Goal: Information Seeking & Learning: Find specific fact

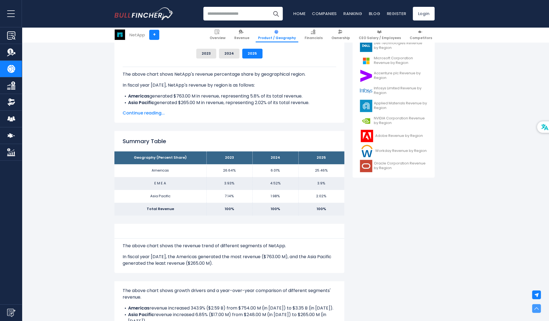
scroll to position [164, 0]
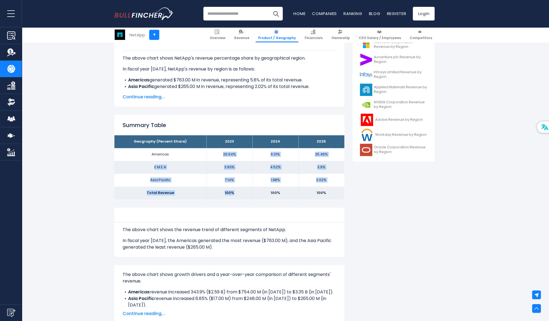
drag, startPoint x: 197, startPoint y: 157, endPoint x: 243, endPoint y: 199, distance: 62.5
click at [243, 199] on tbody "Geography (Percent Share) 2023 2024 2025 Americas 26.64% 6.01% E M E A [GEOGRAP…" at bounding box center [229, 167] width 230 height 64
click at [247, 196] on td "100%" at bounding box center [229, 193] width 46 height 13
click at [245, 184] on td "7.14%" at bounding box center [229, 180] width 46 height 13
drag, startPoint x: 246, startPoint y: 182, endPoint x: 135, endPoint y: 149, distance: 116.7
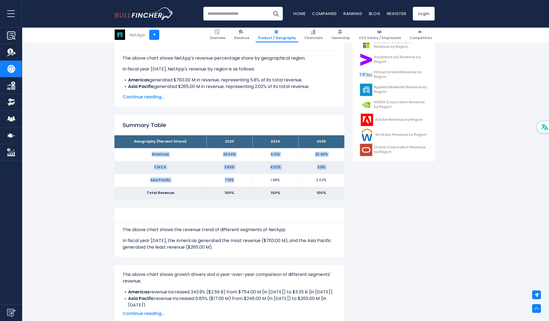
click at [135, 149] on tbody "Geography (Percent Share) 2023 2024 2025 Americas 26.64% 6.01% E M E A [GEOGRAP…" at bounding box center [229, 167] width 230 height 64
click at [149, 155] on td "Americas" at bounding box center [160, 154] width 92 height 13
drag, startPoint x: 139, startPoint y: 154, endPoint x: 314, endPoint y: 178, distance: 176.4
click at [314, 178] on tbody "Geography (Percent Share) 2023 2024 2025 Americas 26.64% 6.01% E M E A [GEOGRAP…" at bounding box center [229, 167] width 230 height 64
click at [168, 164] on td "E M E A" at bounding box center [160, 167] width 92 height 13
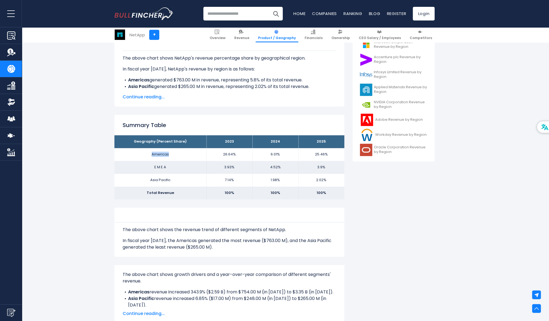
drag, startPoint x: 175, startPoint y: 153, endPoint x: 133, endPoint y: 152, distance: 42.1
click at [133, 152] on td "Americas" at bounding box center [160, 154] width 92 height 13
click at [194, 158] on td "Americas" at bounding box center [160, 154] width 92 height 13
drag, startPoint x: 150, startPoint y: 170, endPoint x: 191, endPoint y: 179, distance: 41.6
click at [191, 179] on tbody "Geography (Percent Share) 2023 2024 2025 Americas 26.64% 6.01% E M E A [GEOGRAP…" at bounding box center [229, 167] width 230 height 64
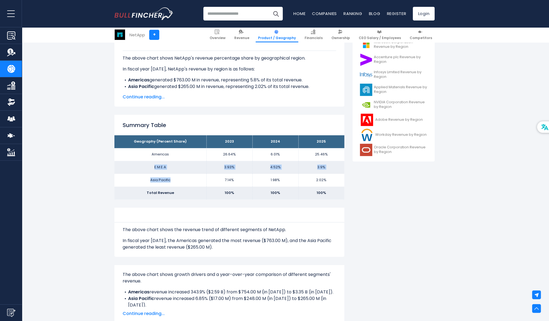
click at [191, 179] on td "Asia Pacific" at bounding box center [160, 180] width 92 height 13
click at [199, 164] on td "E M E A" at bounding box center [160, 167] width 92 height 13
click at [152, 97] on span "Continue reading..." at bounding box center [229, 97] width 213 height 7
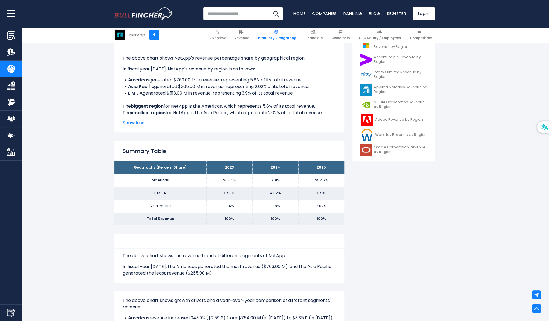
drag, startPoint x: 167, startPoint y: 104, endPoint x: 325, endPoint y: 109, distance: 157.9
click at [325, 109] on div "The above chart shows NetApp's revenue percentage share by geographical region.…" at bounding box center [229, 84] width 213 height 66
drag, startPoint x: 326, startPoint y: 108, endPoint x: 108, endPoint y: 108, distance: 218.6
click at [108, 108] on div "NetApp's Revenue by Region In fiscal year [DATE], NetApp's revenue by geographi…" at bounding box center [274, 325] width 549 height 734
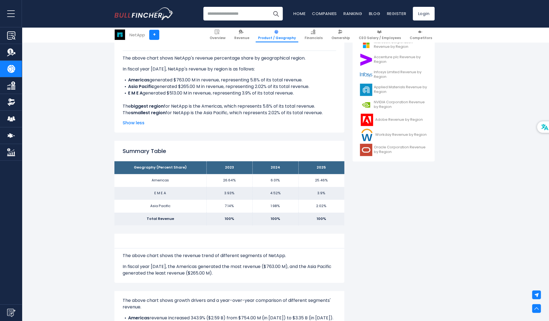
click at [184, 112] on div "The above chart shows NetApp's revenue percentage share by geographical region.…" at bounding box center [229, 84] width 213 height 66
drag, startPoint x: 184, startPoint y: 114, endPoint x: 331, endPoint y: 114, distance: 146.7
click at [331, 114] on div "The above chart shows NetApp's revenue percentage share by geographical region.…" at bounding box center [229, 84] width 213 height 66
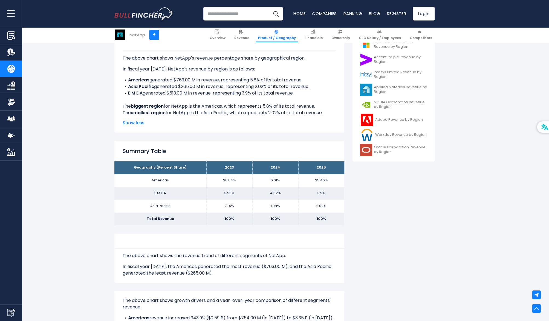
click at [308, 79] on li "Americas generated $763.00 M in revenue, representing 5.8% of its total revenue." at bounding box center [229, 80] width 213 height 7
drag, startPoint x: 304, startPoint y: 92, endPoint x: 125, endPoint y: 80, distance: 179.1
click at [125, 80] on ul "Americas generated $763.00 M in revenue, representing 5.8% of its total revenue…" at bounding box center [229, 87] width 213 height 20
copy ul "Americas generated $763.00 M in revenue, representing 5.8% of its total revenue…"
click at [226, 136] on div "NetApp's Revenue by Region In fiscal year [DATE], NetApp's revenue by geographi…" at bounding box center [229, 202] width 230 height 489
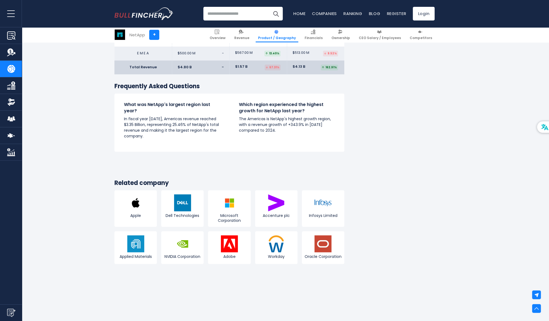
scroll to position [547, 0]
